Goal: Task Accomplishment & Management: Use online tool/utility

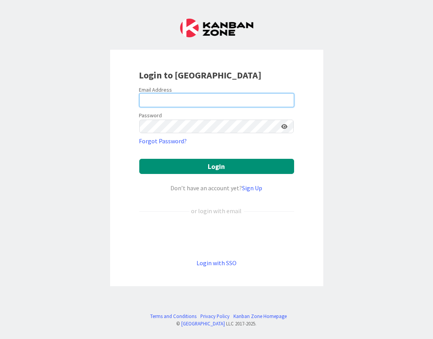
type input "tapio.teras@gmail.com"
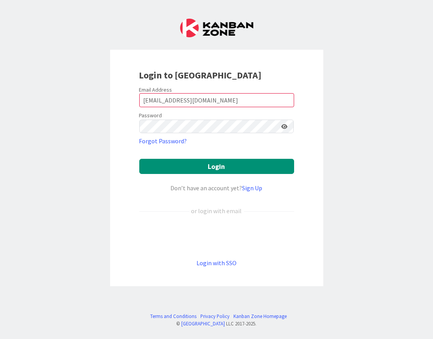
click at [77, 144] on div "Login to Kanban Zone Email Address tapio.teras@gmail.com Password Forgot Passwo…" at bounding box center [216, 169] width 433 height 339
click at [190, 226] on form "Email Address tapio.teras@gmail.com Password Forgot Password? Login Don’t have …" at bounding box center [216, 177] width 155 height 182
click at [201, 236] on div "Kirjaudu Google-tilillä. Avautuu uudelle välilehdelle" at bounding box center [216, 237] width 155 height 17
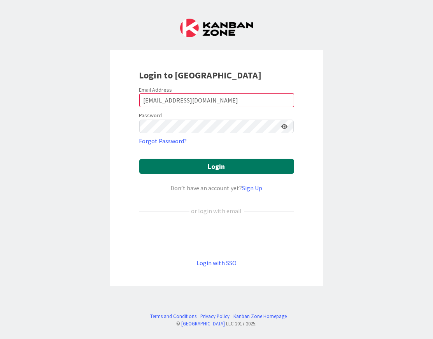
click at [190, 160] on button "Login" at bounding box center [216, 166] width 155 height 15
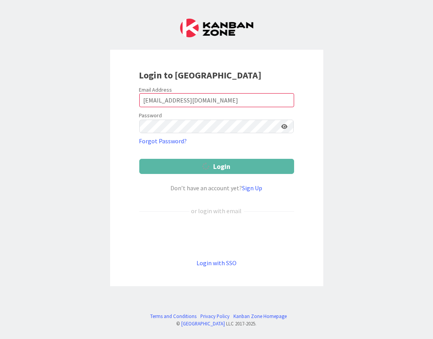
click at [215, 166] on button "Login" at bounding box center [216, 166] width 155 height 15
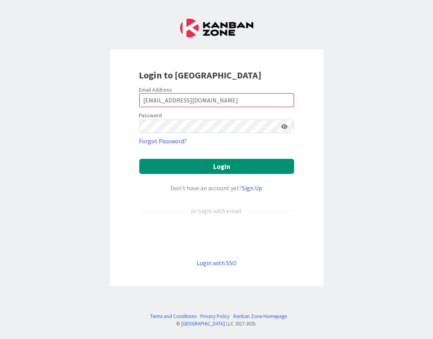
click at [60, 174] on div "Login to Kanban Zone Email Address tapio.teras@gmail.com Password Forgot Passwo…" at bounding box center [216, 169] width 433 height 339
click at [59, 169] on div "Login to Kanban Zone Email Address tapio.teras@gmail.com Password Forgot Passwo…" at bounding box center [216, 169] width 433 height 339
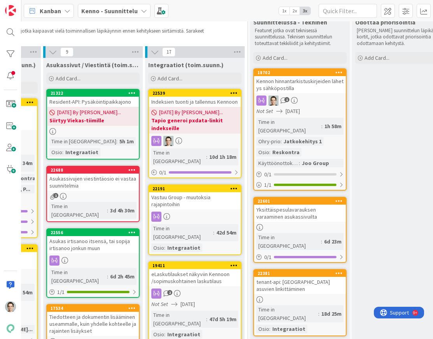
scroll to position [21, 493]
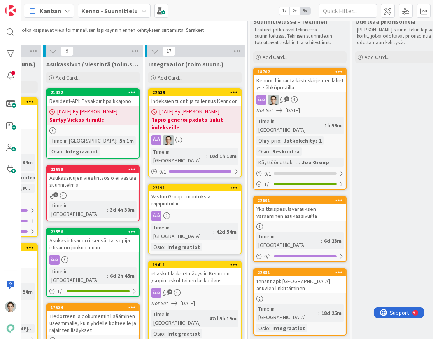
click at [280, 78] on div "Kennon hinnantarkistuskirjeiden lähetys sähköpostilla" at bounding box center [300, 83] width 92 height 17
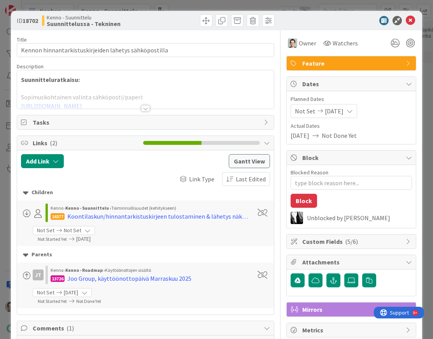
click at [143, 109] on div at bounding box center [145, 108] width 9 height 6
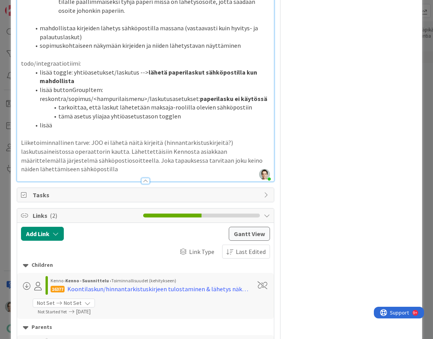
scroll to position [792, 0]
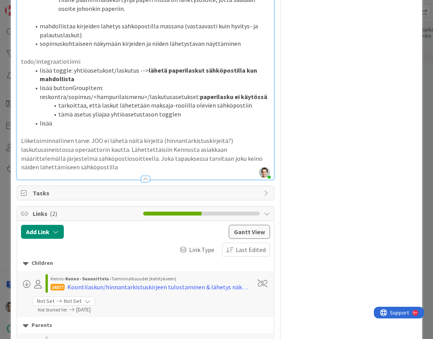
click at [114, 84] on li "lisää toggle: yhtiöasetukset/laskutus --> lähetä paperilaskut sähköpostilla kun…" at bounding box center [150, 74] width 240 height 17
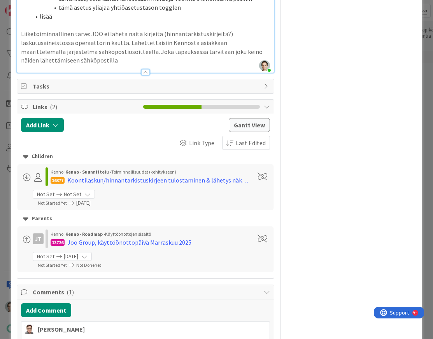
click at [113, 21] on li "lisää" at bounding box center [150, 16] width 240 height 9
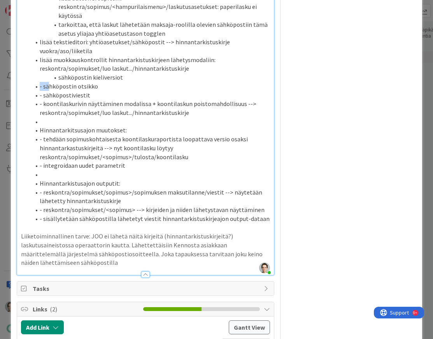
type textarea "x"
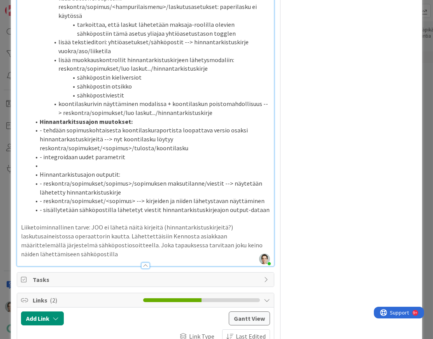
click at [139, 152] on li "- tehdään sopimuskohtaisesta koontilaskuraportista loopattava versio osaksi hin…" at bounding box center [150, 139] width 240 height 26
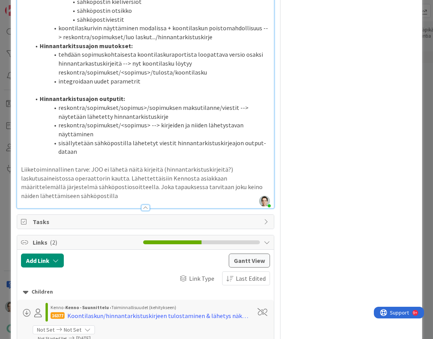
scroll to position [967, 0]
click at [156, 86] on li "integroidaan uudet parametrit" at bounding box center [150, 81] width 240 height 9
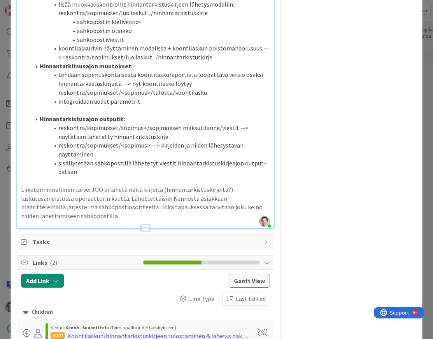
click at [210, 61] on li "koontilaskurivin näyttäminen modalissa + koontilaskun poistomahdollisuus --> re…" at bounding box center [150, 52] width 240 height 17
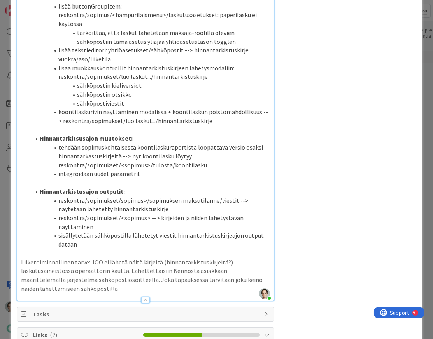
scroll to position [886, 0]
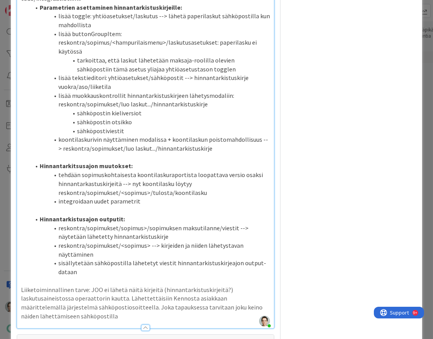
scroll to position [841, 0]
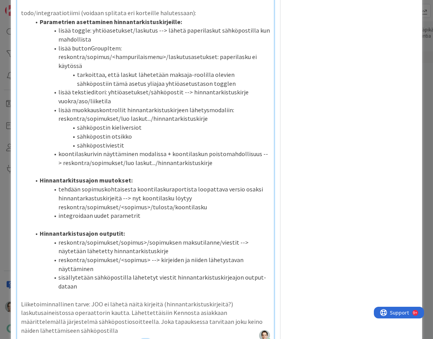
click at [241, 141] on li "sähköpostin otsikko" at bounding box center [150, 136] width 240 height 9
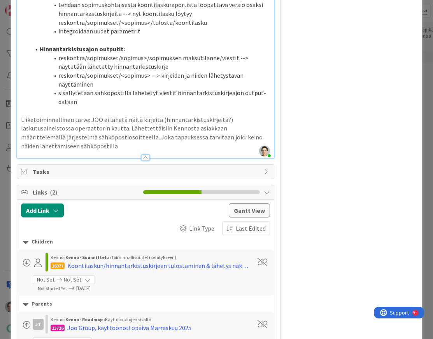
scroll to position [1026, 0]
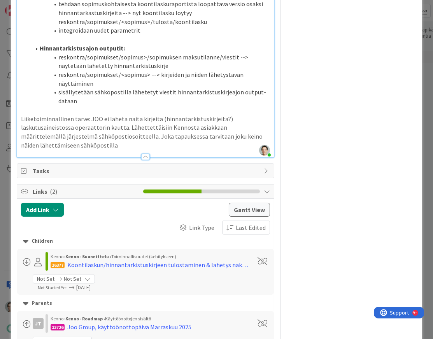
type textarea "x"
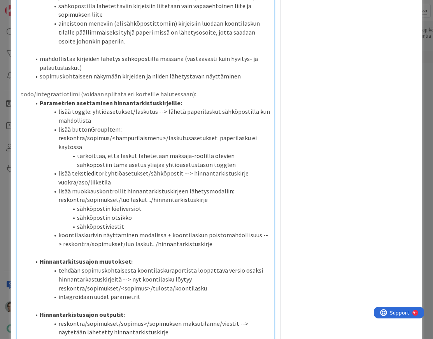
scroll to position [516, 0]
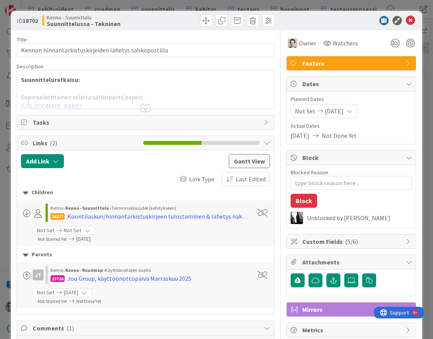
click at [150, 103] on div at bounding box center [145, 99] width 257 height 20
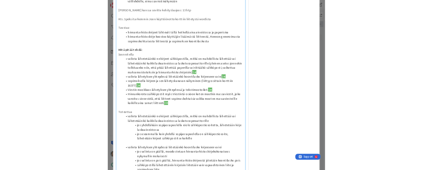
scroll to position [443, 0]
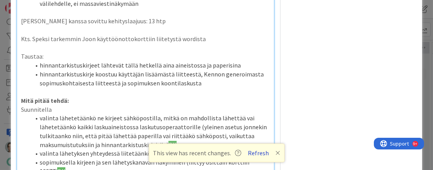
click at [258, 150] on button "Refresh" at bounding box center [258, 153] width 26 height 10
type textarea "x"
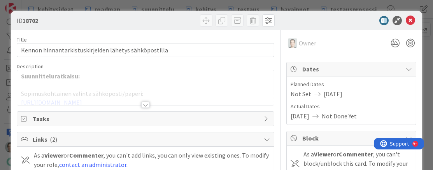
click at [148, 102] on div at bounding box center [145, 105] width 9 height 6
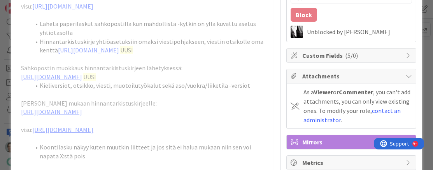
scroll to position [205, 0]
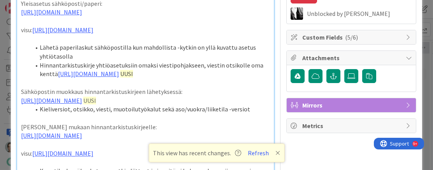
type textarea "x"
